Goal: Transaction & Acquisition: Purchase product/service

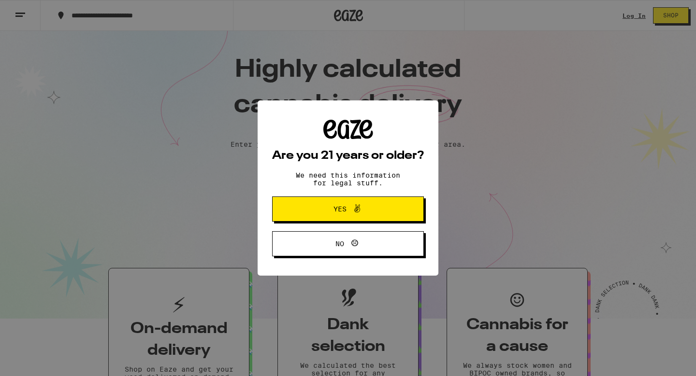
click at [297, 213] on button "Yes" at bounding box center [348, 209] width 152 height 25
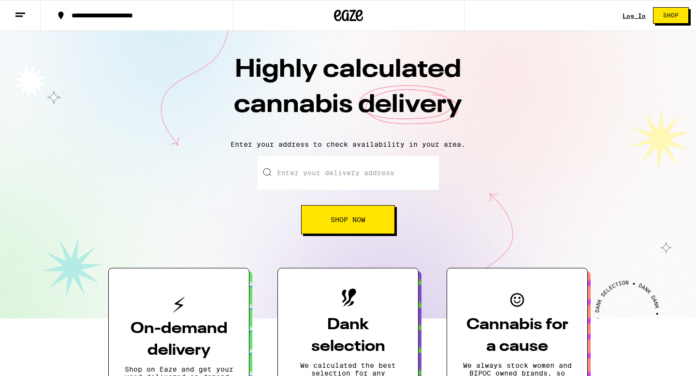
click at [291, 173] on input "Enter your delivery address" at bounding box center [348, 173] width 181 height 34
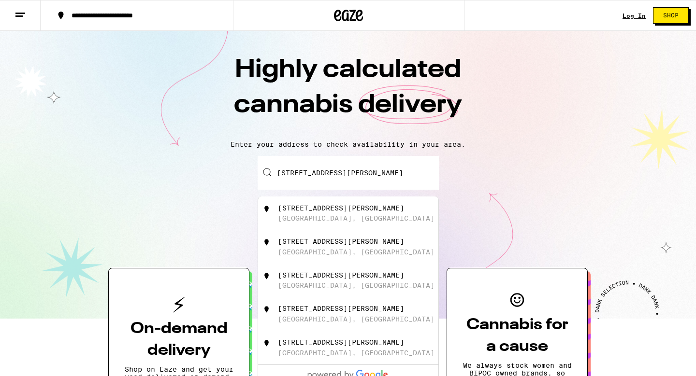
click at [293, 212] on div "[STREET_ADDRESS][PERSON_NAME]" at bounding box center [341, 208] width 126 height 8
type input "[STREET_ADDRESS][PERSON_NAME]"
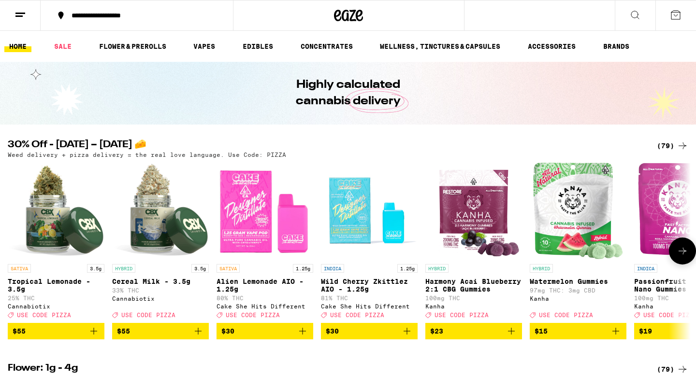
click at [680, 254] on icon at bounding box center [682, 251] width 12 height 12
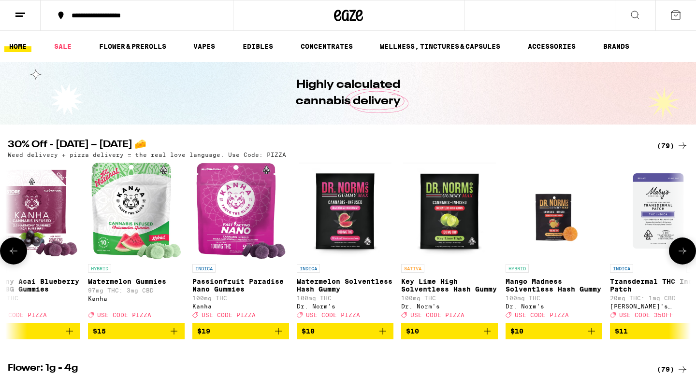
scroll to position [0, 575]
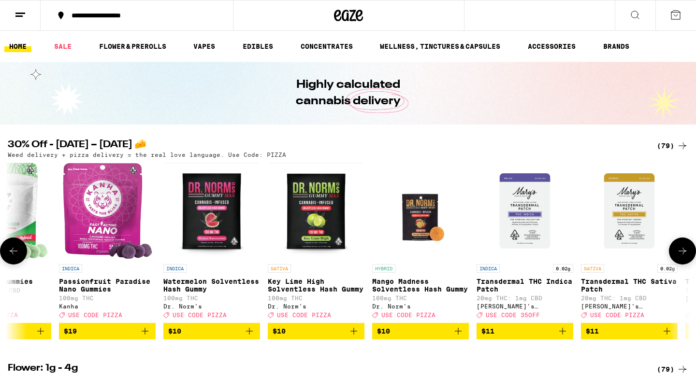
click at [680, 254] on icon at bounding box center [682, 251] width 12 height 12
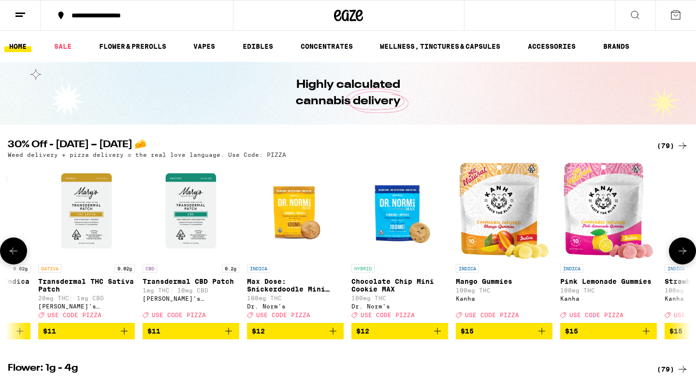
scroll to position [0, 1150]
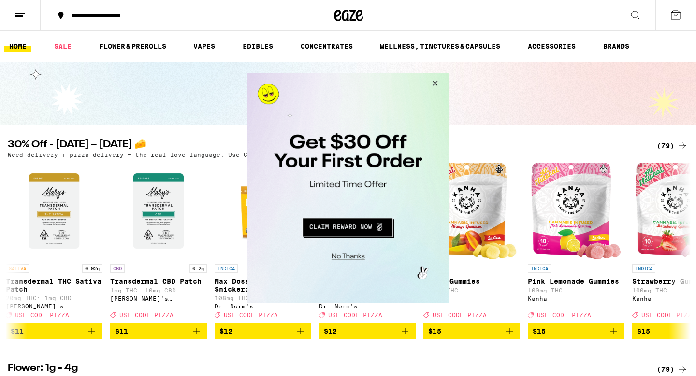
click at [433, 82] on button "Close Modal" at bounding box center [433, 84] width 26 height 23
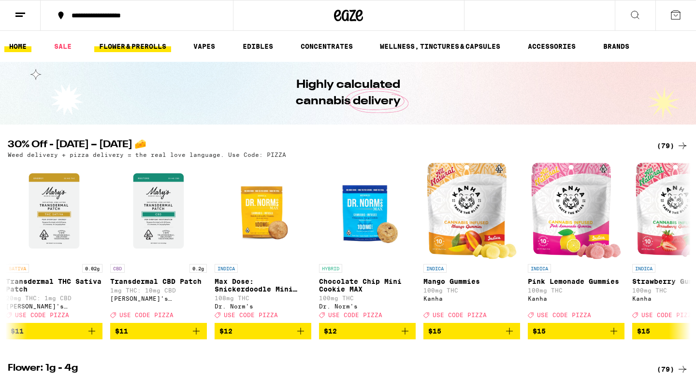
click at [149, 44] on link "FLOWER & PREROLLS" at bounding box center [132, 47] width 77 height 12
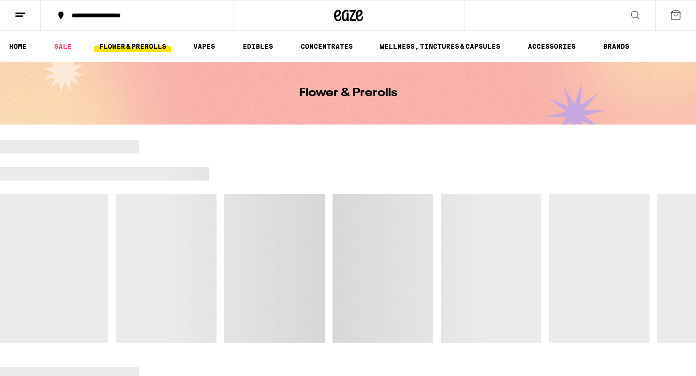
click at [149, 44] on link "FLOWER & PREROLLS" at bounding box center [132, 47] width 77 height 12
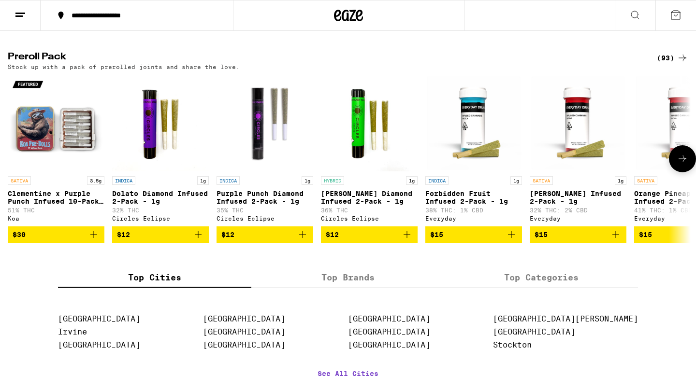
scroll to position [729, 0]
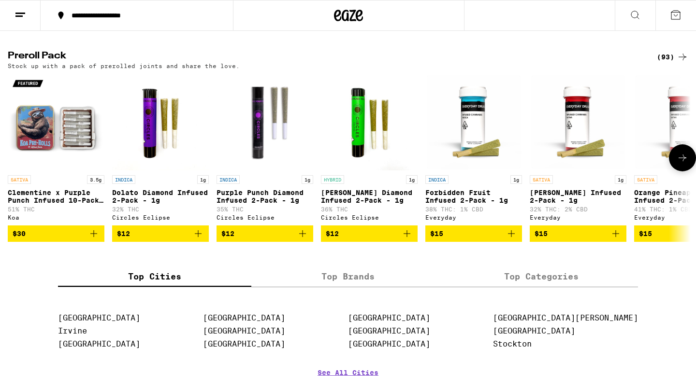
click at [683, 161] on icon at bounding box center [682, 158] width 8 height 7
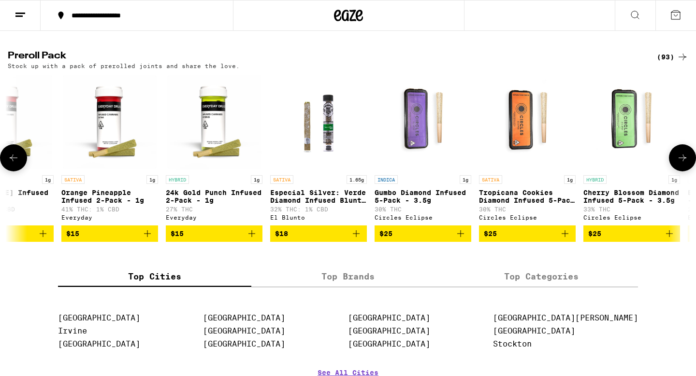
scroll to position [0, 575]
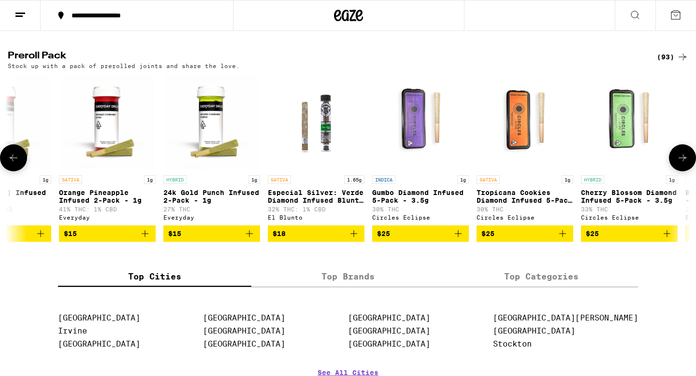
click at [683, 161] on icon at bounding box center [682, 158] width 8 height 7
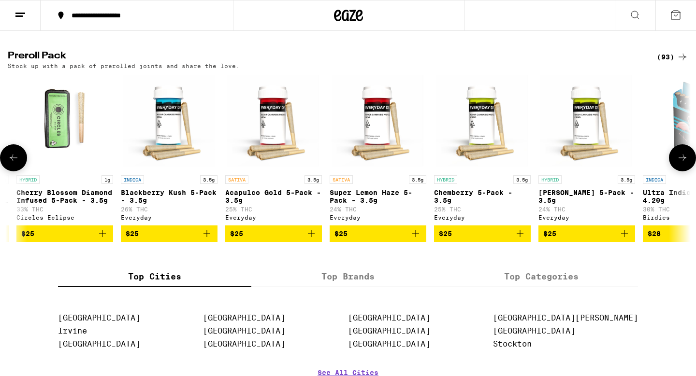
scroll to position [0, 1150]
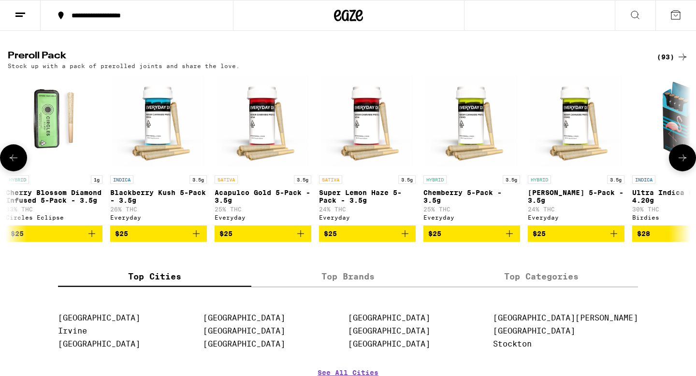
click at [679, 172] on button at bounding box center [682, 157] width 27 height 27
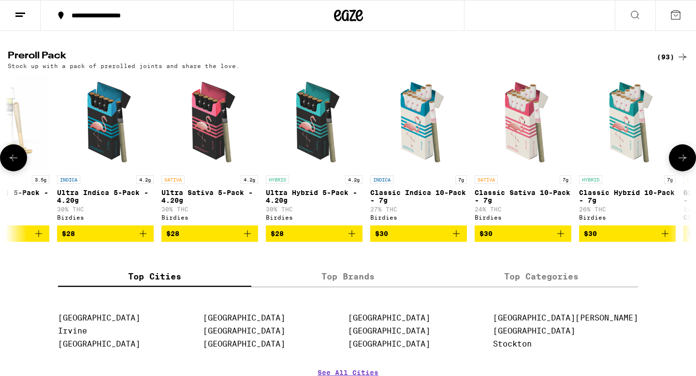
click at [679, 172] on button at bounding box center [682, 157] width 27 height 27
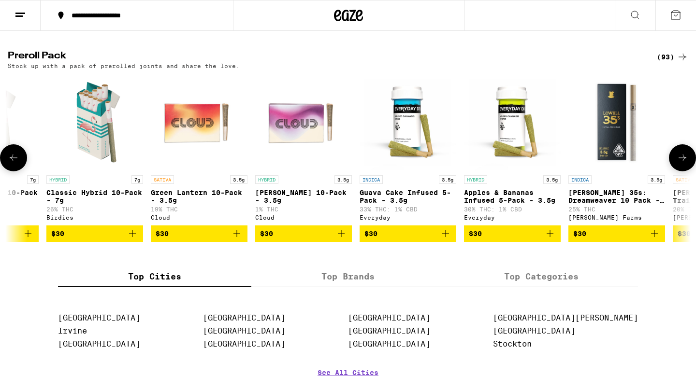
scroll to position [0, 2300]
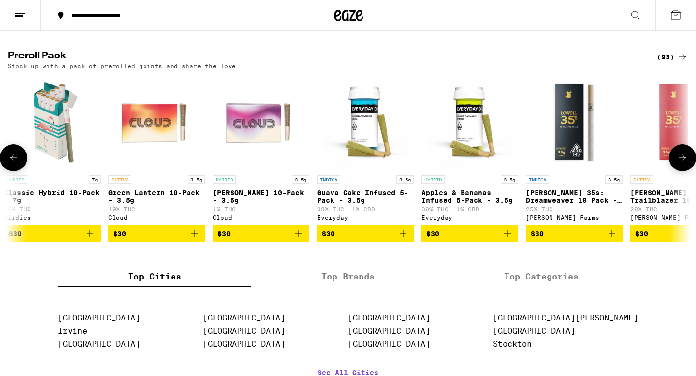
click at [14, 164] on icon at bounding box center [14, 158] width 12 height 12
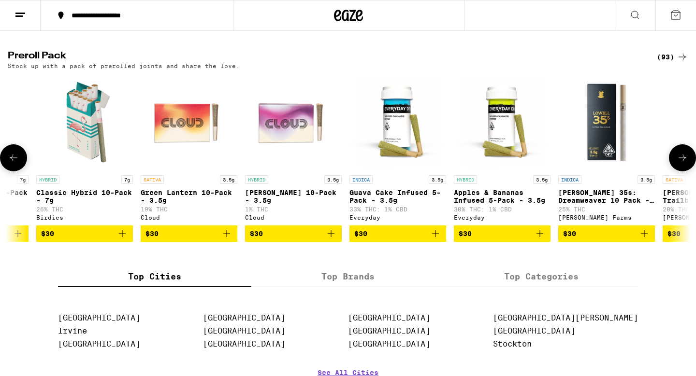
click at [14, 164] on icon at bounding box center [14, 158] width 12 height 12
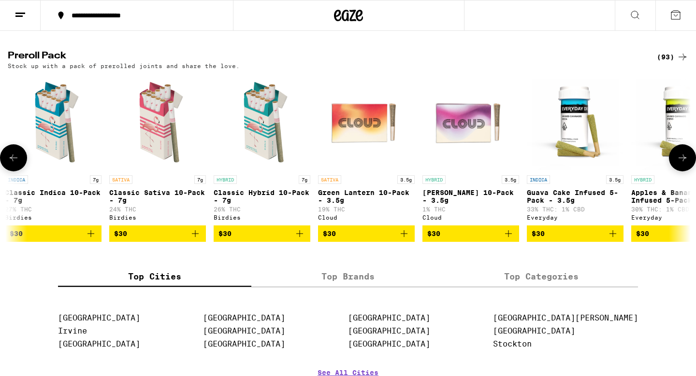
click at [14, 164] on icon at bounding box center [14, 158] width 12 height 12
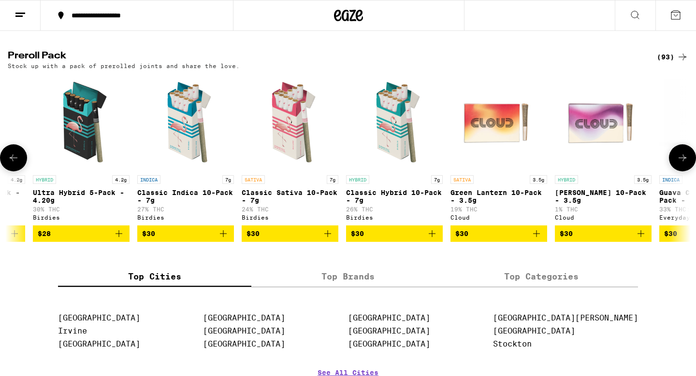
click at [14, 164] on icon at bounding box center [14, 158] width 12 height 12
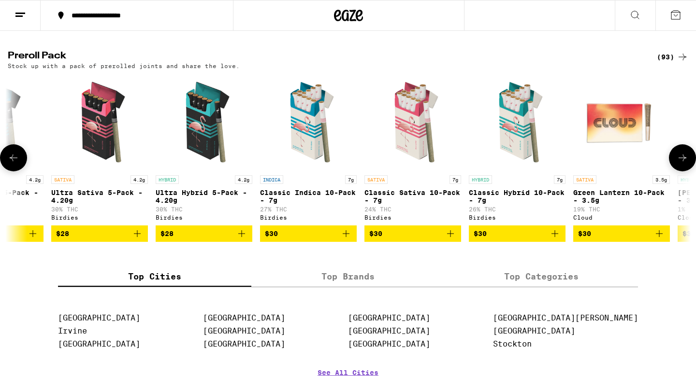
click at [14, 164] on icon at bounding box center [14, 158] width 12 height 12
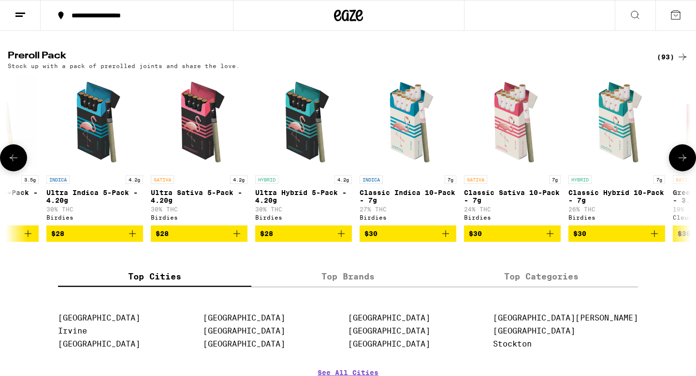
click at [14, 164] on icon at bounding box center [14, 158] width 12 height 12
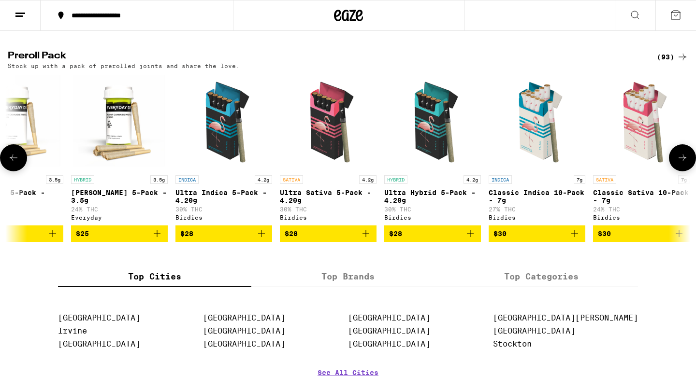
click at [14, 164] on icon at bounding box center [14, 158] width 12 height 12
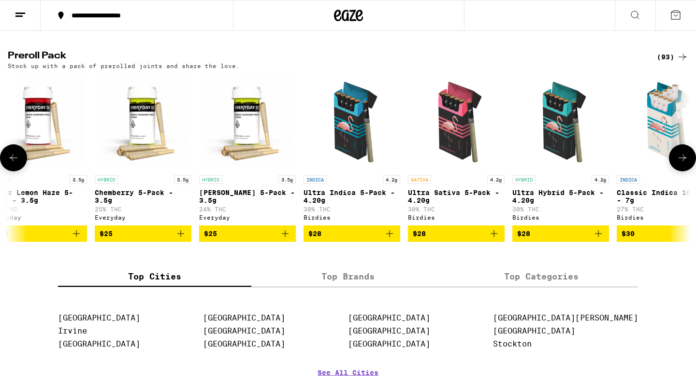
click at [14, 164] on icon at bounding box center [14, 158] width 12 height 12
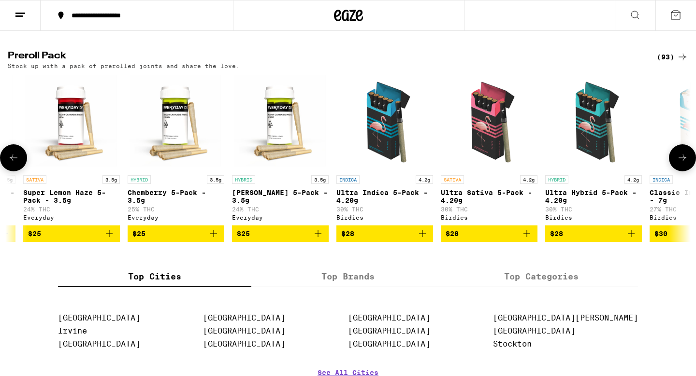
click at [14, 164] on icon at bounding box center [14, 158] width 12 height 12
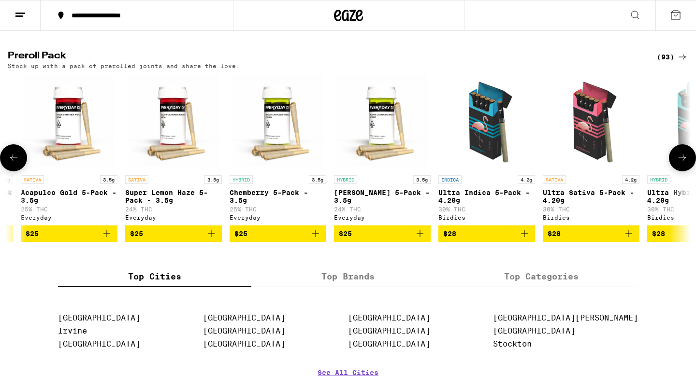
click at [14, 164] on icon at bounding box center [14, 158] width 12 height 12
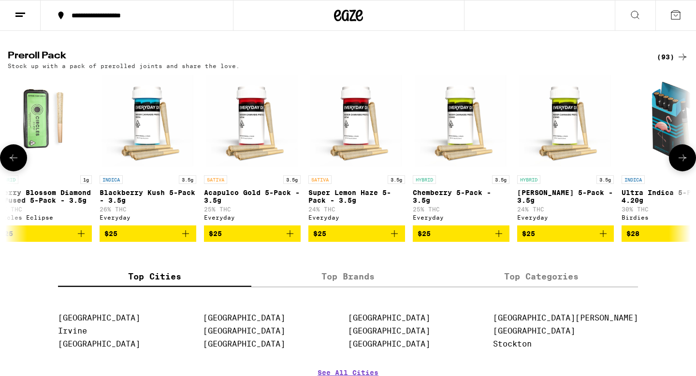
click at [14, 164] on icon at bounding box center [14, 158] width 12 height 12
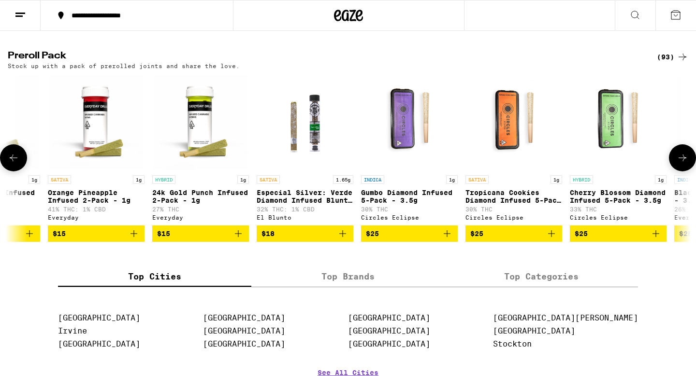
scroll to position [0, 586]
click at [14, 164] on icon at bounding box center [14, 158] width 12 height 12
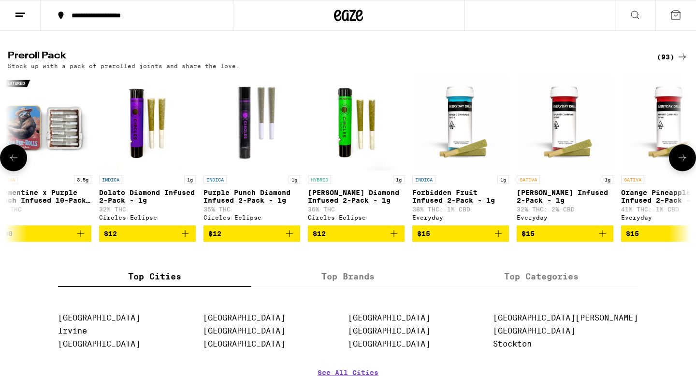
scroll to position [0, 11]
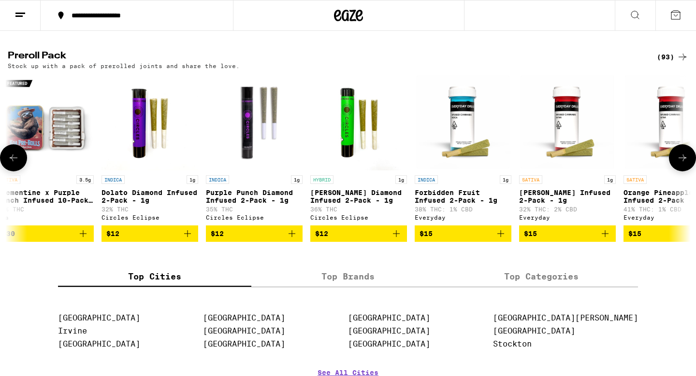
click at [681, 164] on icon at bounding box center [682, 158] width 12 height 12
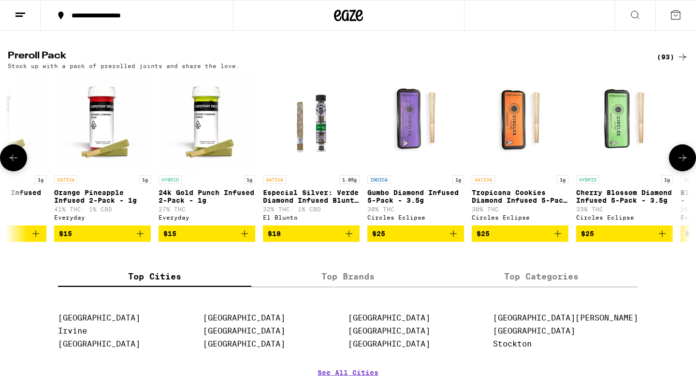
scroll to position [0, 586]
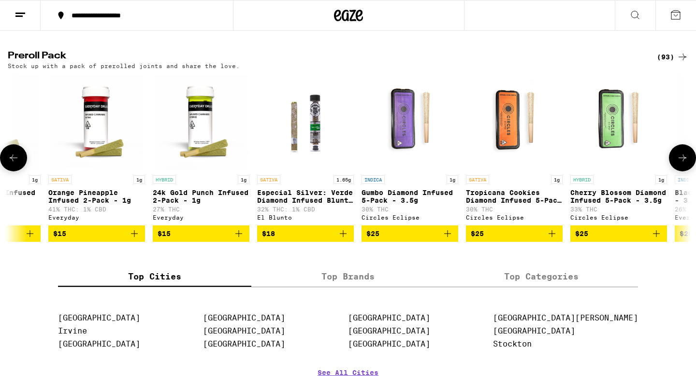
click at [14, 164] on icon at bounding box center [14, 158] width 12 height 12
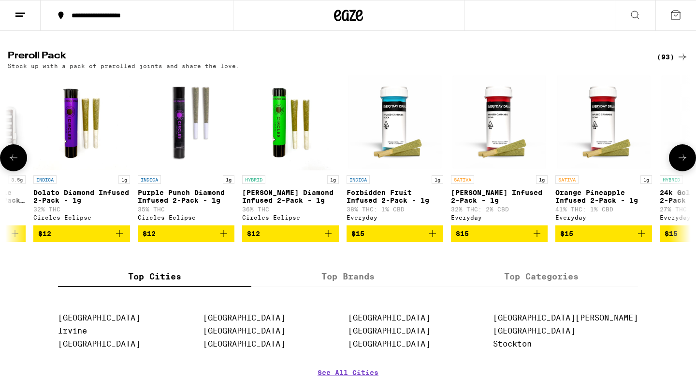
scroll to position [0, 11]
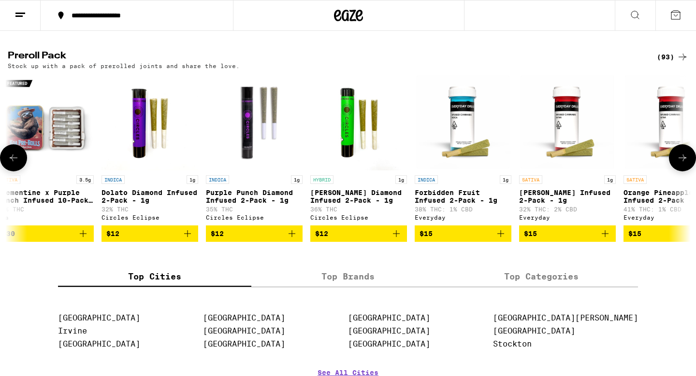
click at [603, 240] on icon "Add to bag" at bounding box center [605, 234] width 12 height 12
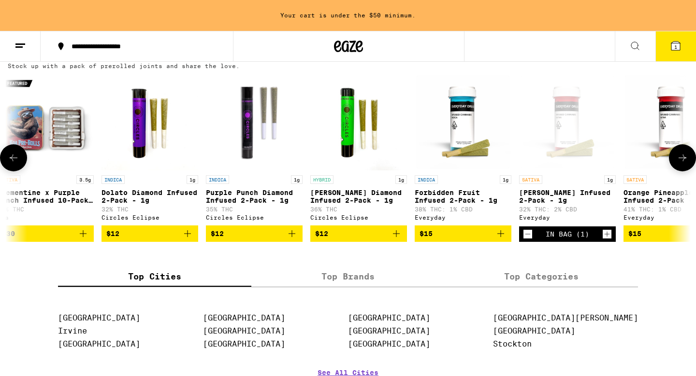
scroll to position [0, 0]
click at [396, 237] on icon "Add to bag" at bounding box center [396, 233] width 7 height 7
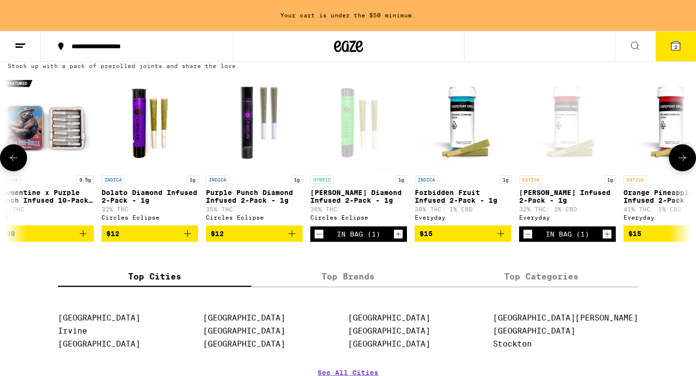
click at [675, 172] on button at bounding box center [682, 157] width 27 height 27
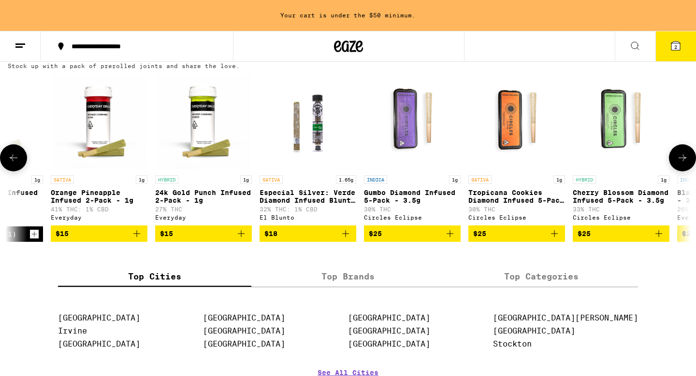
scroll to position [0, 586]
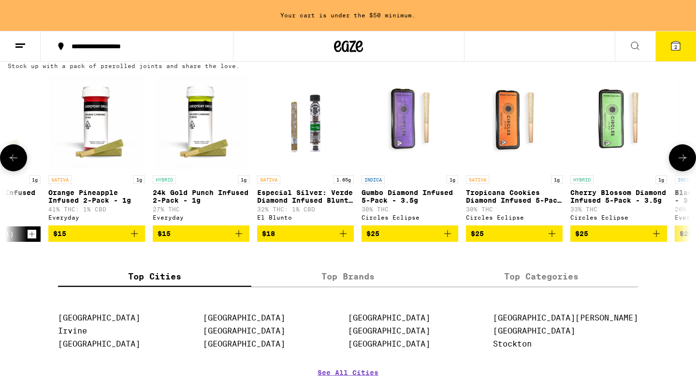
click at [675, 172] on button at bounding box center [682, 157] width 27 height 27
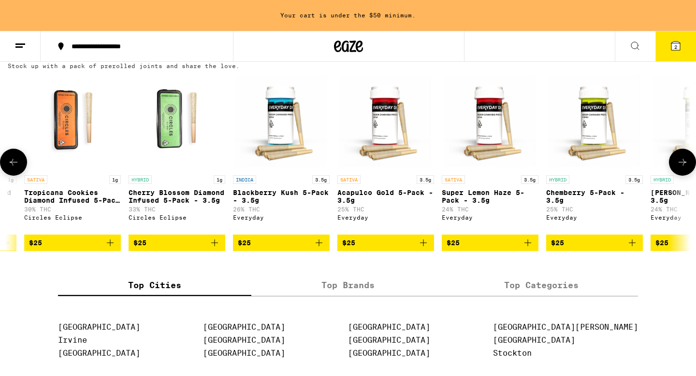
scroll to position [0, 1161]
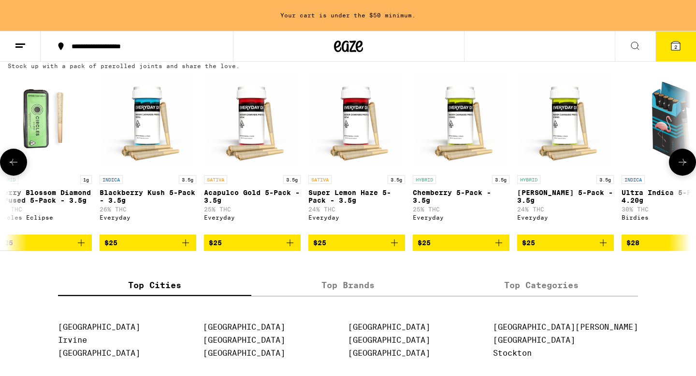
click at [675, 176] on button at bounding box center [682, 162] width 27 height 27
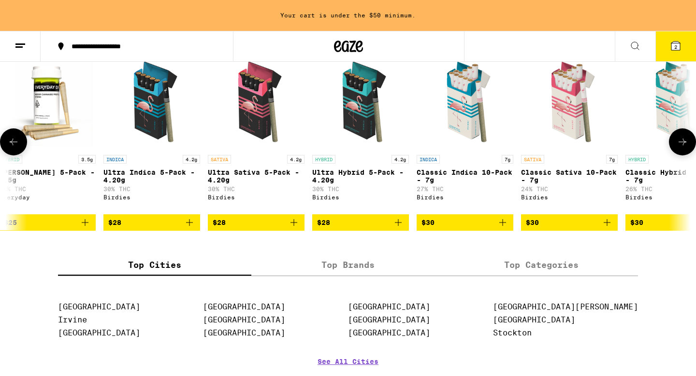
scroll to position [0, 1678]
click at [191, 229] on icon "Add to bag" at bounding box center [190, 223] width 12 height 12
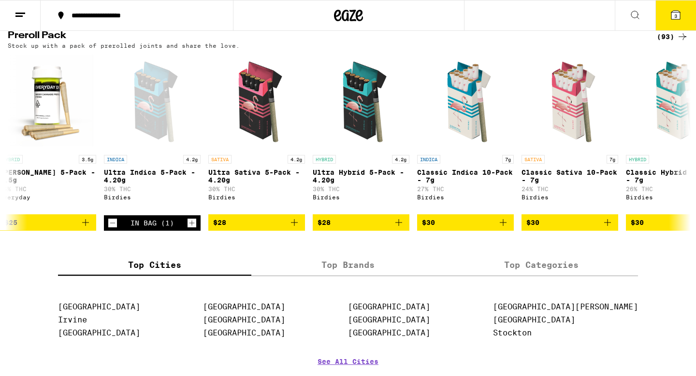
click at [674, 19] on span "3" at bounding box center [675, 16] width 3 height 6
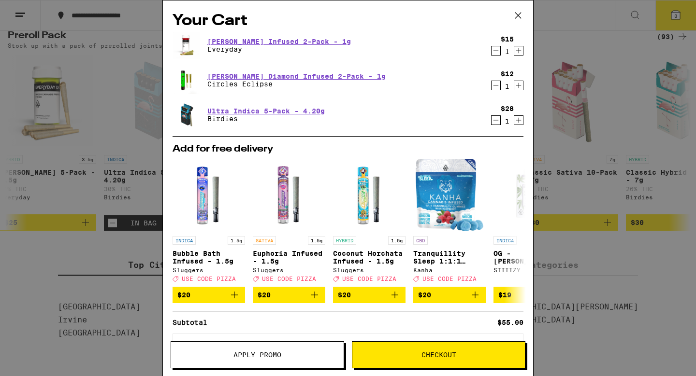
click at [516, 51] on icon "Increment" at bounding box center [518, 51] width 9 height 12
click at [517, 86] on icon "Increment" at bounding box center [518, 86] width 9 height 12
click at [415, 362] on button "Checkout" at bounding box center [438, 355] width 173 height 27
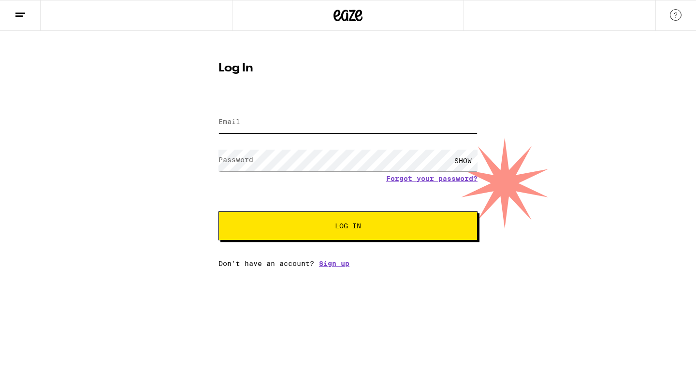
click at [309, 123] on input "Email" at bounding box center [347, 123] width 259 height 22
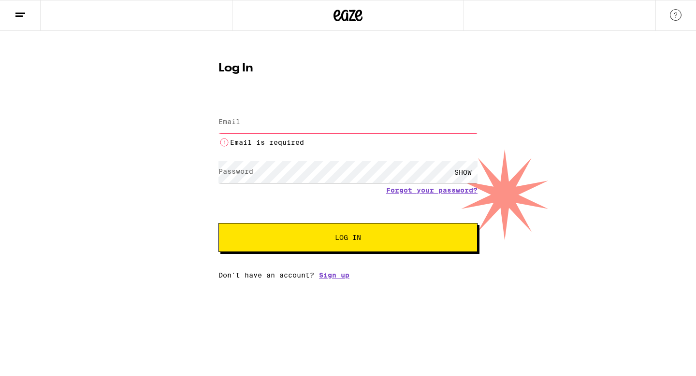
type input "[PERSON_NAME][EMAIL_ADDRESS][DOMAIN_NAME]"
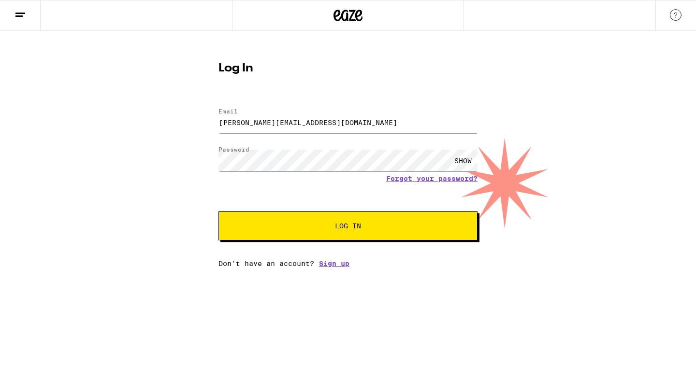
click at [306, 234] on button "Log In" at bounding box center [347, 226] width 259 height 29
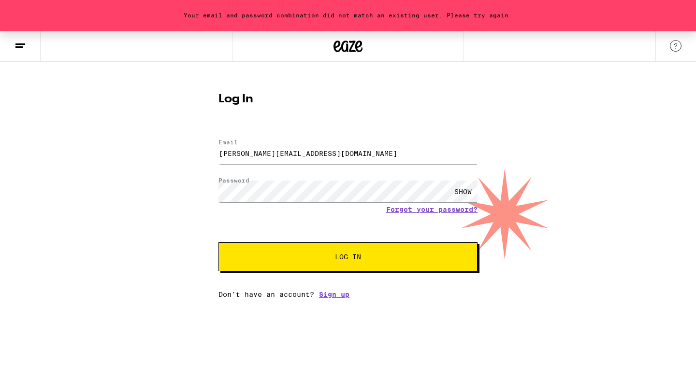
click at [307, 259] on span "Log In" at bounding box center [348, 257] width 181 height 7
click at [461, 187] on div "SHOW" at bounding box center [462, 192] width 29 height 22
click at [153, 178] on div "Your email and password combination did not match an existing user. Please try …" at bounding box center [348, 165] width 696 height 268
click at [259, 264] on button "Log In" at bounding box center [347, 257] width 259 height 29
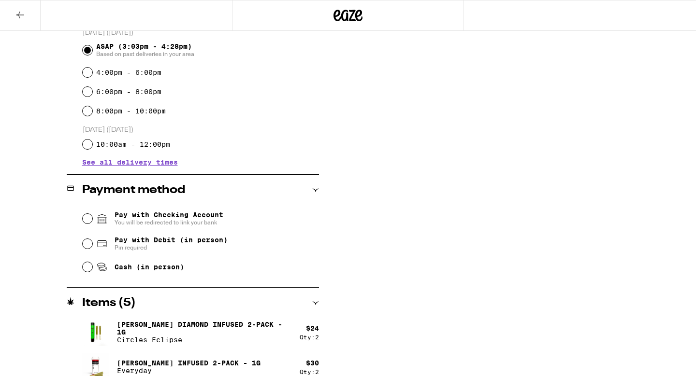
scroll to position [274, 0]
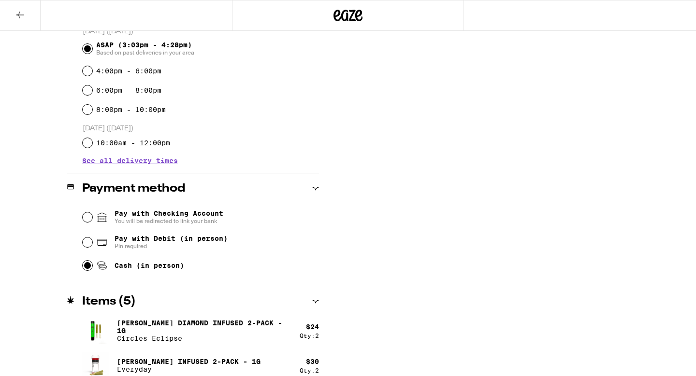
click at [86, 268] on input "Cash (in person)" at bounding box center [88, 266] width 10 height 10
radio input "true"
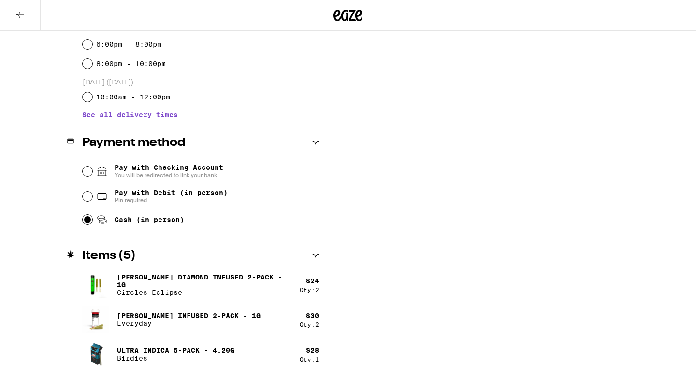
scroll to position [0, 0]
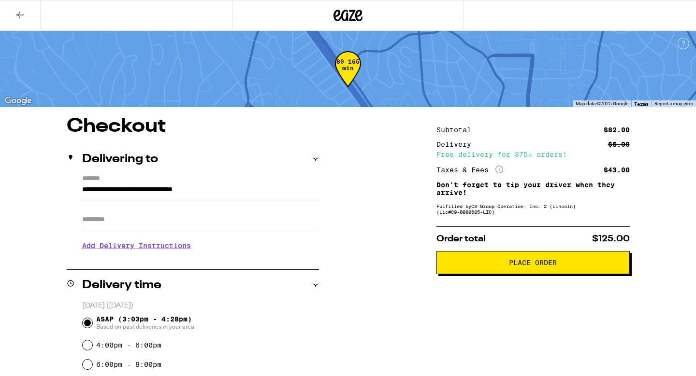
click at [486, 265] on span "Place Order" at bounding box center [533, 262] width 177 height 7
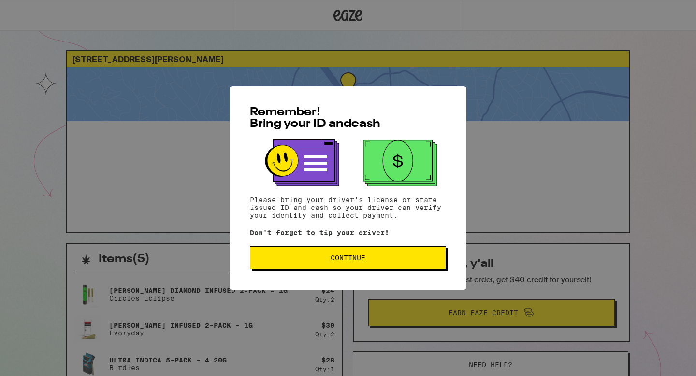
click at [388, 265] on button "Continue" at bounding box center [348, 257] width 196 height 23
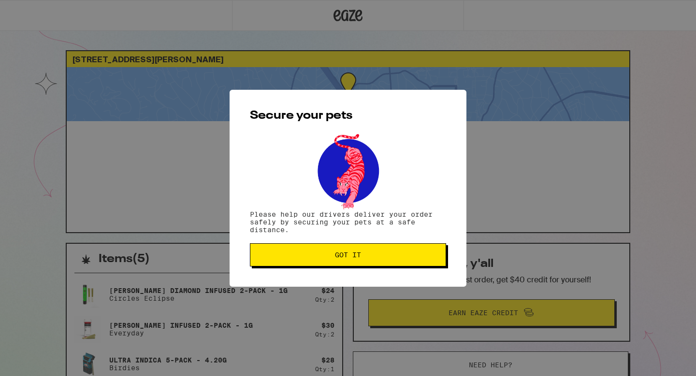
click at [385, 262] on button "Got it" at bounding box center [348, 255] width 196 height 23
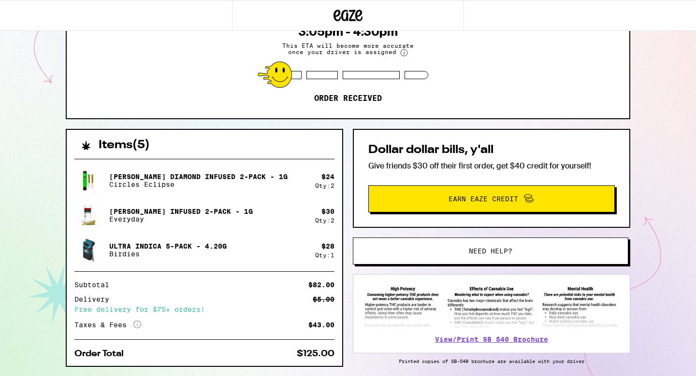
scroll to position [153, 0]
